Goal: Transaction & Acquisition: Subscribe to service/newsletter

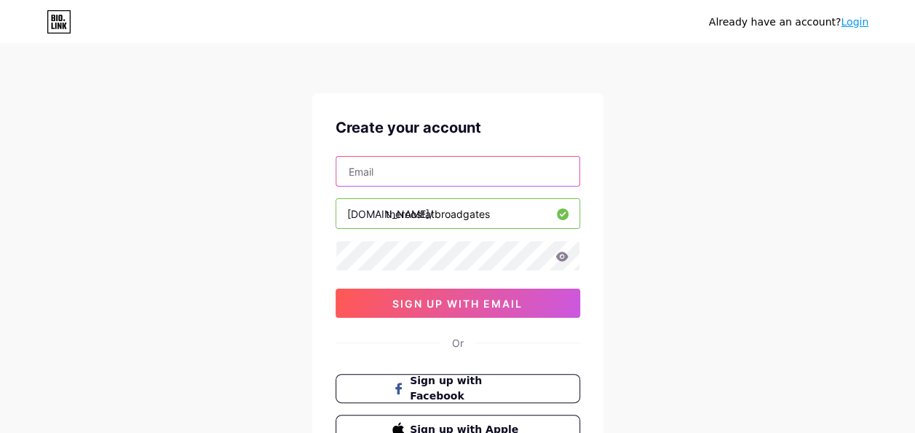
click at [497, 175] on input "text" at bounding box center [457, 171] width 243 height 29
type input "[EMAIL_ADDRESS][DOMAIN_NAME]"
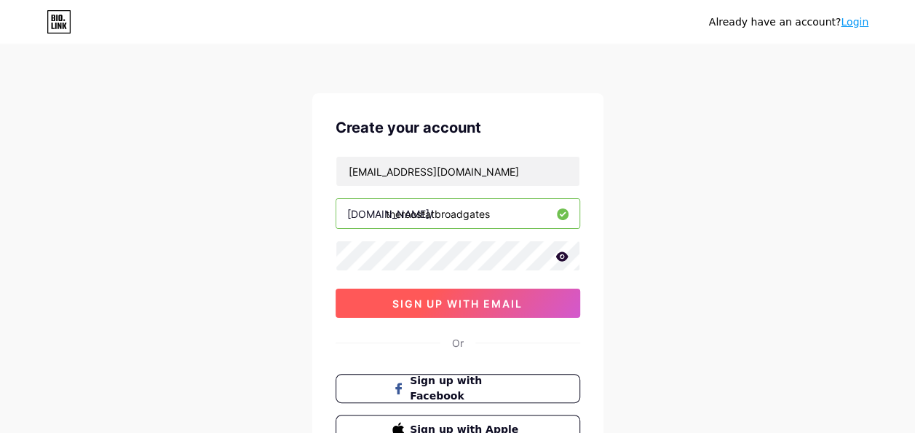
click at [510, 300] on span "sign up with email" at bounding box center [458, 303] width 130 height 12
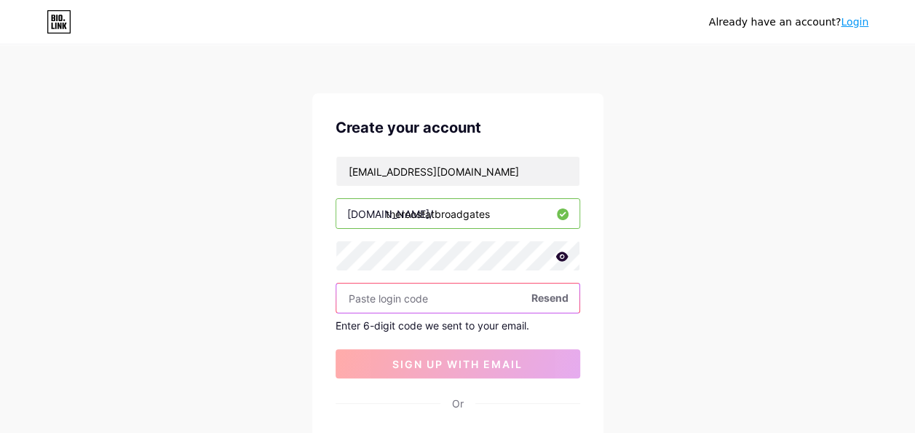
click at [434, 300] on input "text" at bounding box center [457, 297] width 243 height 29
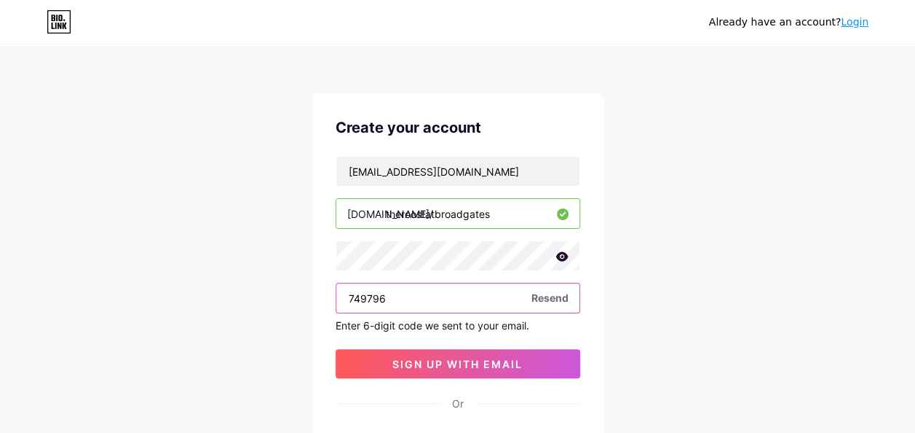
type input "749796"
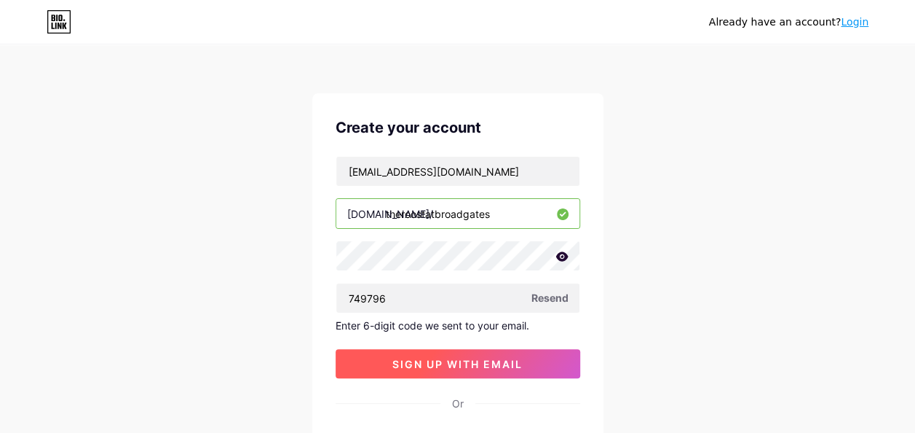
click at [498, 363] on span "sign up with email" at bounding box center [458, 364] width 130 height 12
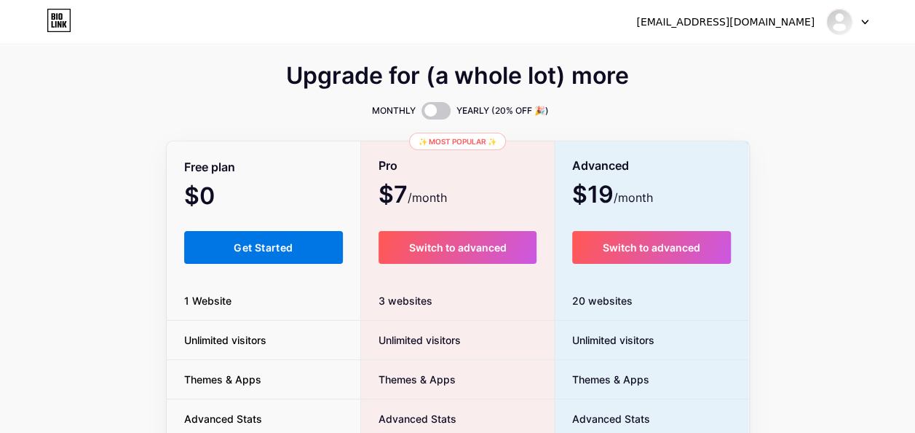
click at [288, 251] on span "Get Started" at bounding box center [263, 247] width 59 height 12
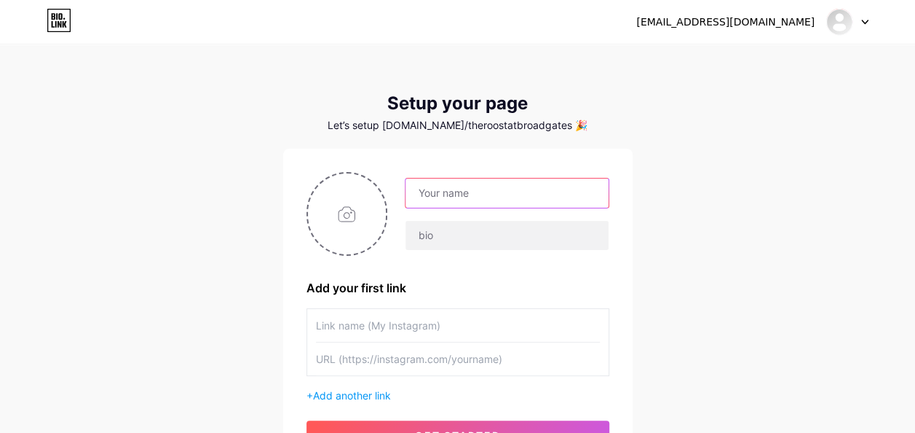
click at [446, 190] on input "text" at bounding box center [507, 192] width 202 height 29
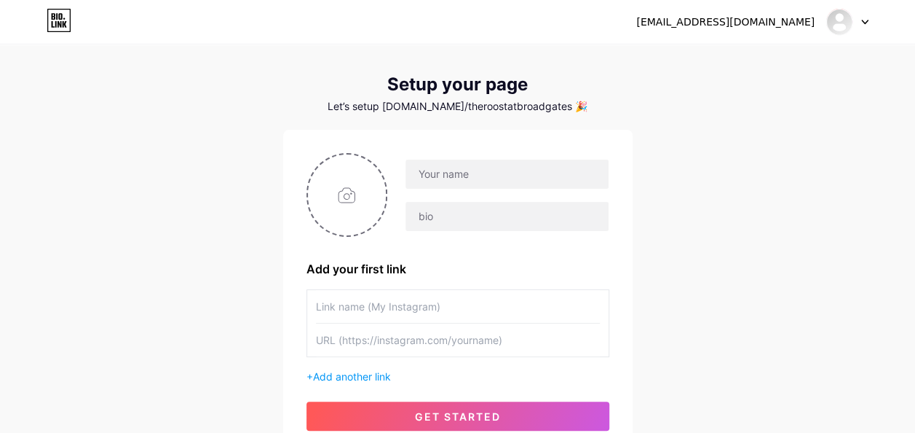
scroll to position [17, 0]
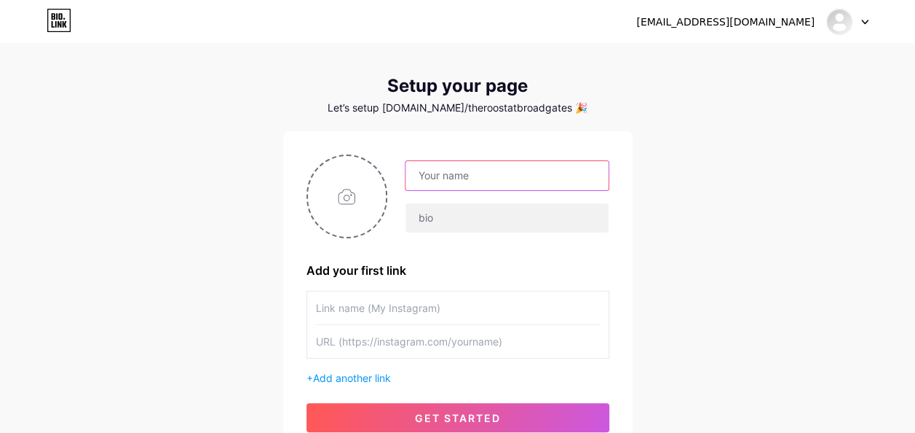
click at [566, 173] on input "text" at bounding box center [507, 175] width 202 height 29
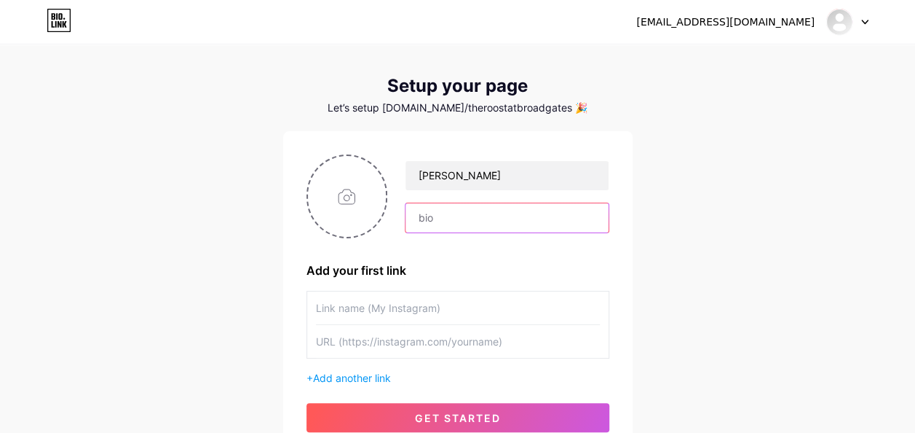
click at [531, 221] on input "text" at bounding box center [507, 217] width 202 height 29
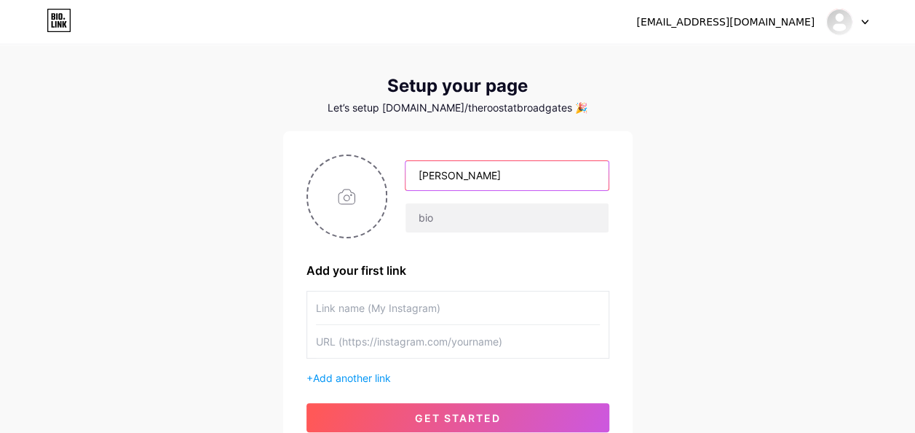
click at [552, 179] on input "[PERSON_NAME]" at bounding box center [507, 175] width 202 height 29
type input "M"
type input "The Roost at [GEOGRAPHIC_DATA]"
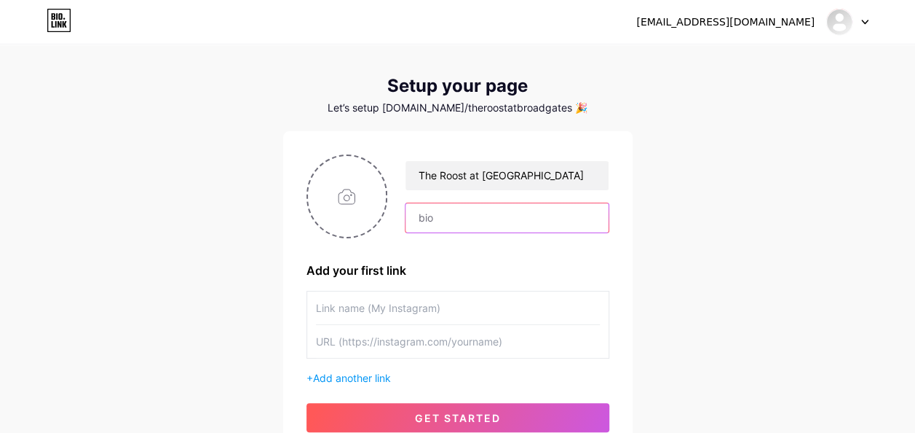
click at [548, 218] on input "text" at bounding box center [507, 217] width 202 height 29
click at [446, 312] on input "text" at bounding box center [458, 307] width 284 height 33
